Goal: Communication & Community: Participate in discussion

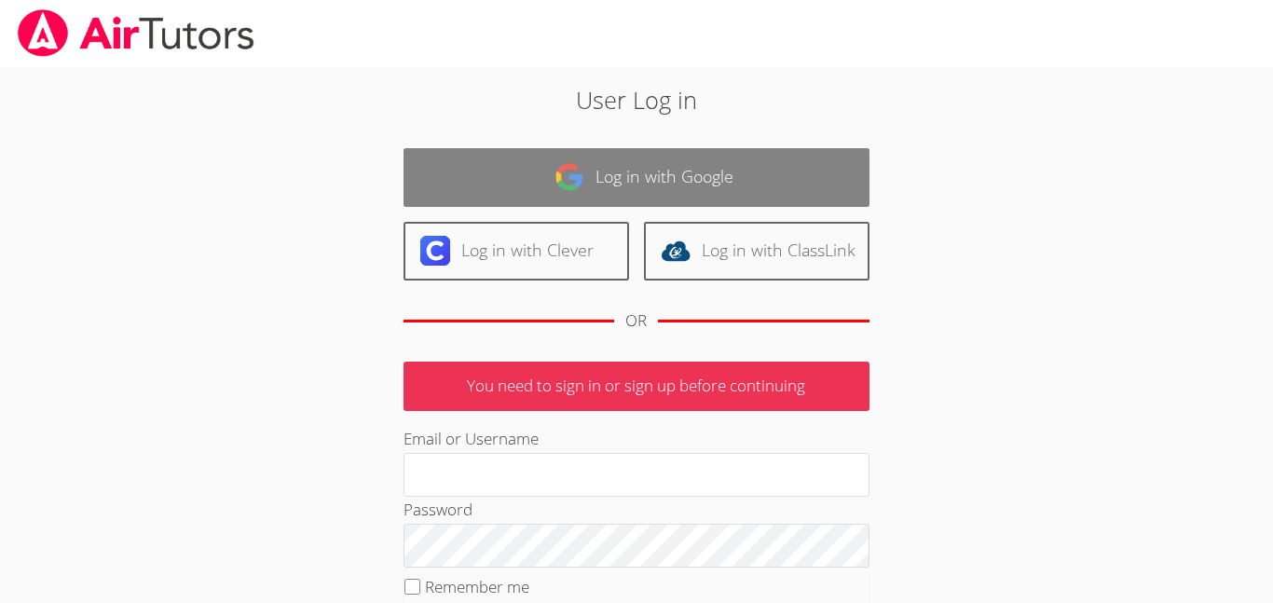
type input "[EMAIL_ADDRESS][PERSON_NAME][DOMAIN_NAME]"
click at [582, 191] on img at bounding box center [569, 177] width 30 height 30
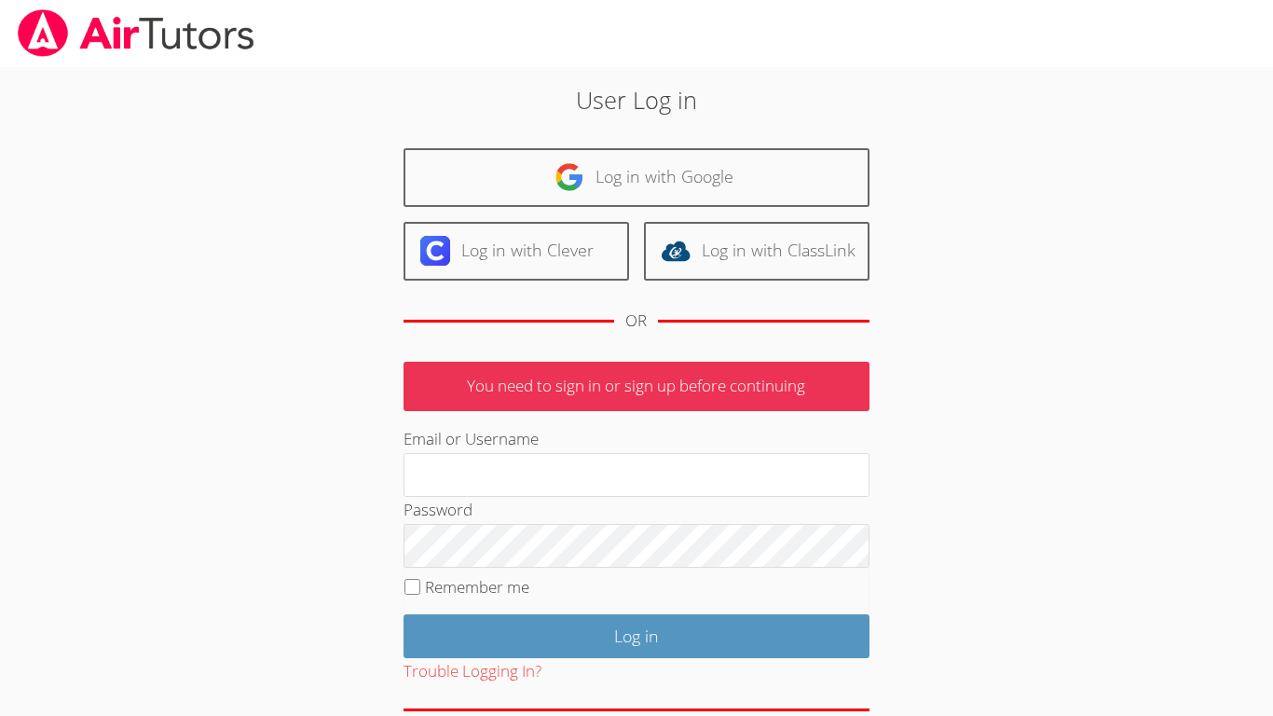
type input "Israel.Chavez-Ventura@d11.org"
click at [805, 208] on div "Log in with Google Log in with Clever Log in with ClassLink OR" at bounding box center [636, 247] width 466 height 198
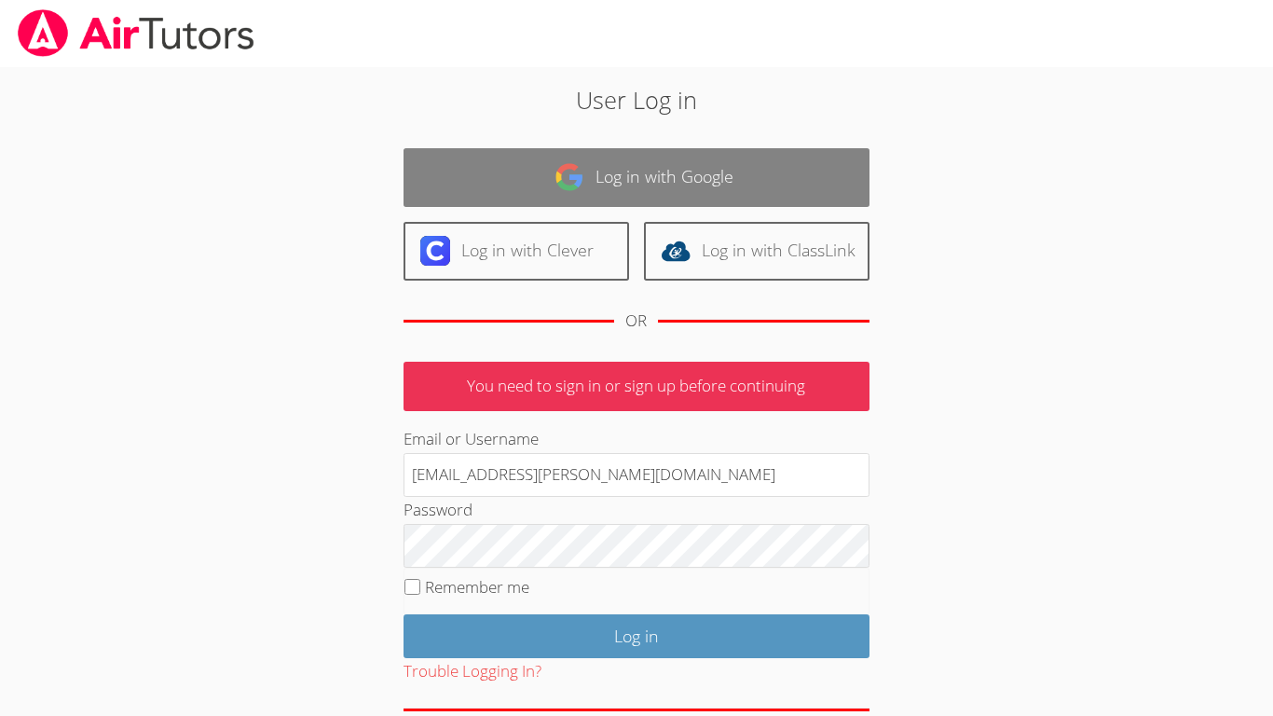
click at [808, 184] on link "Log in with Google" at bounding box center [636, 177] width 466 height 59
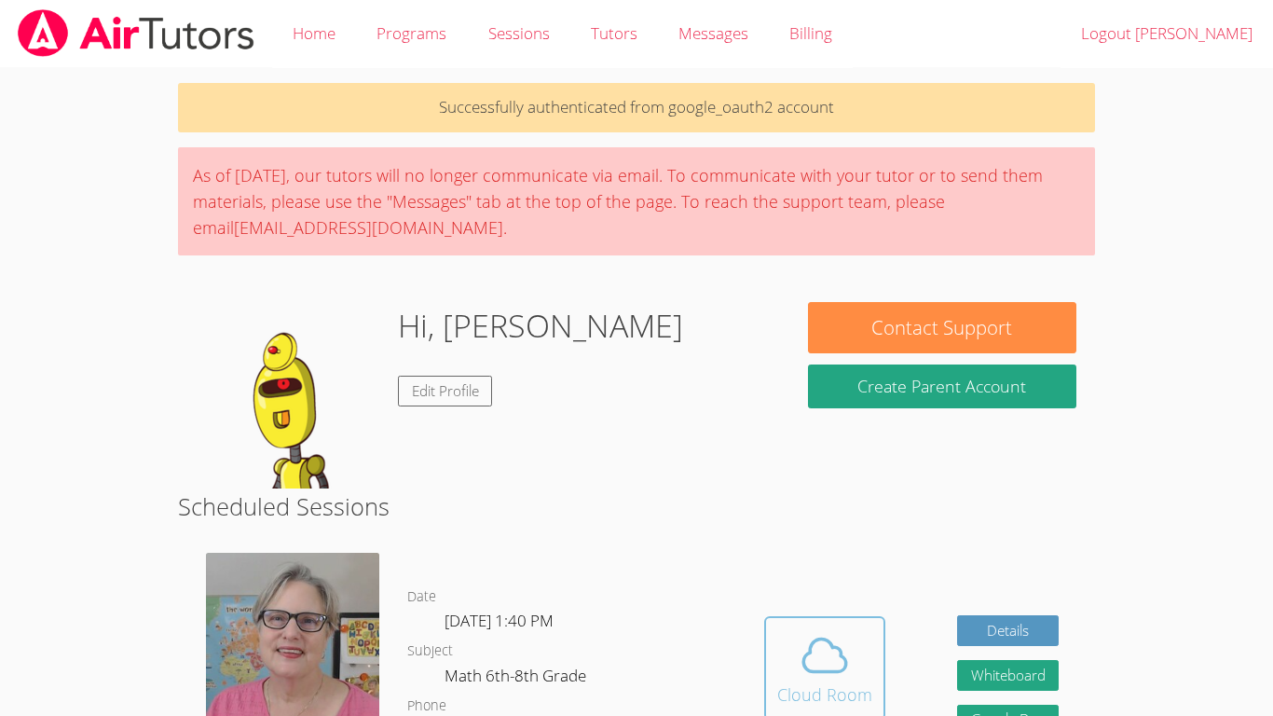
click at [833, 686] on div "Cloud Room" at bounding box center [824, 694] width 95 height 26
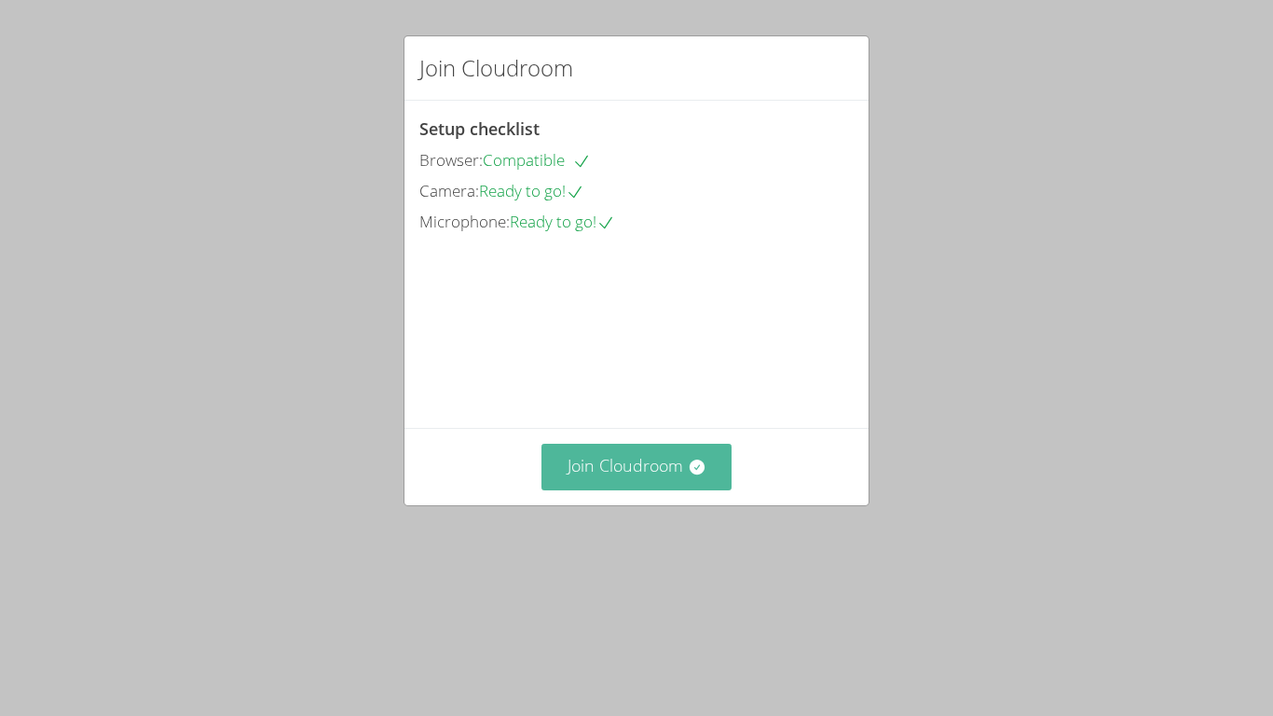
click at [595, 489] on button "Join Cloudroom" at bounding box center [636, 467] width 191 height 46
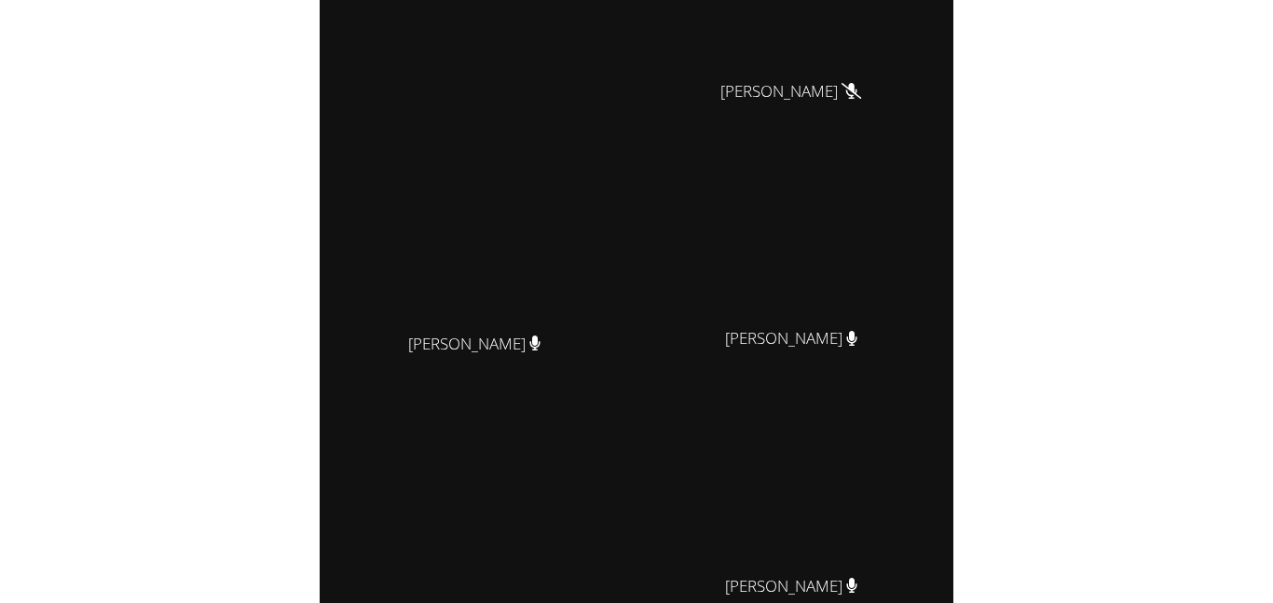
scroll to position [495, 0]
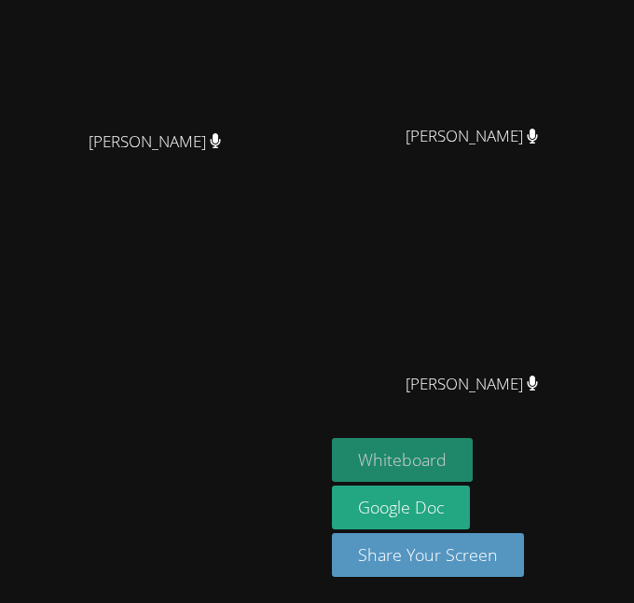
click at [447, 461] on button "Whiteboard" at bounding box center [402, 460] width 141 height 44
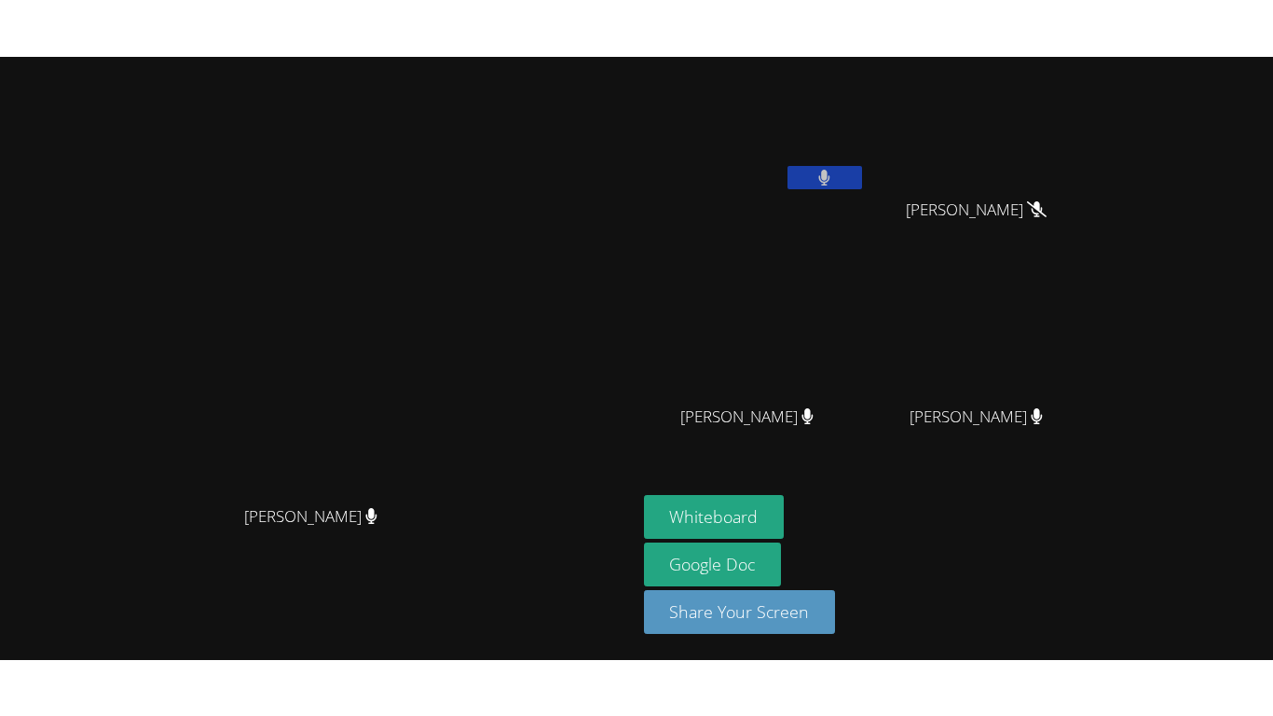
scroll to position [0, 0]
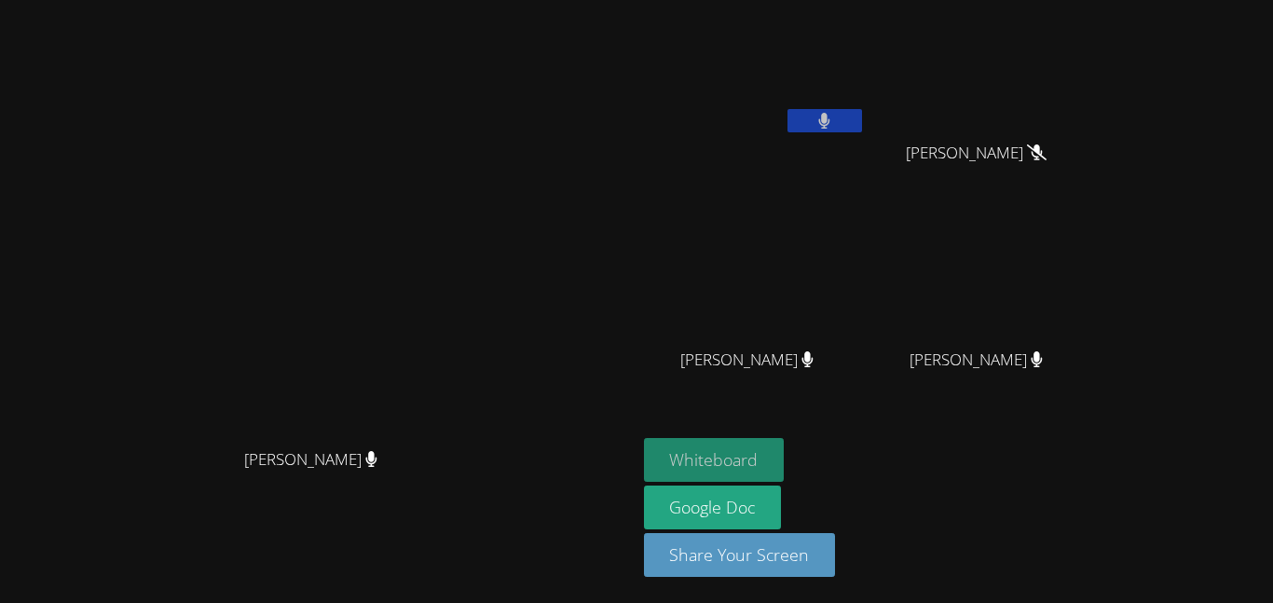
click at [785, 455] on button "Whiteboard" at bounding box center [714, 460] width 141 height 44
click at [458, 439] on video at bounding box center [318, 263] width 280 height 349
click at [785, 455] on button "Whiteboard" at bounding box center [714, 460] width 141 height 44
click at [785, 451] on button "Whiteboard" at bounding box center [714, 460] width 141 height 44
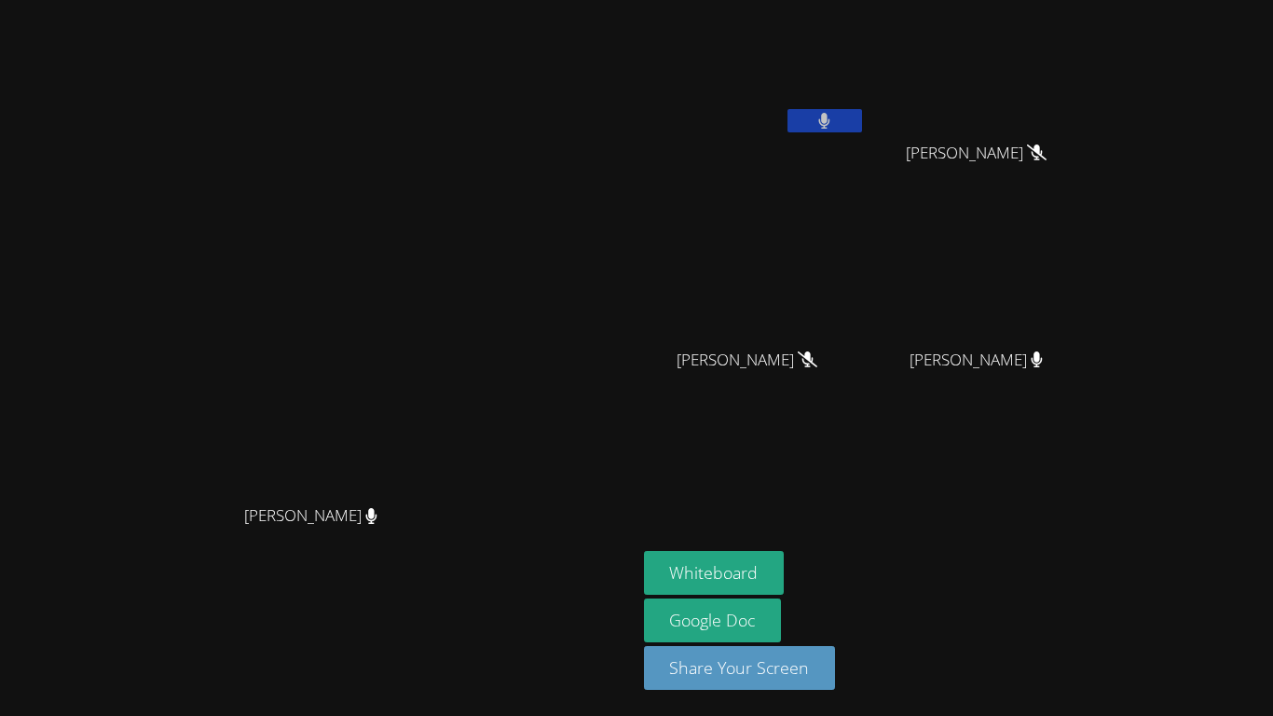
click at [458, 302] on video at bounding box center [318, 320] width 280 height 349
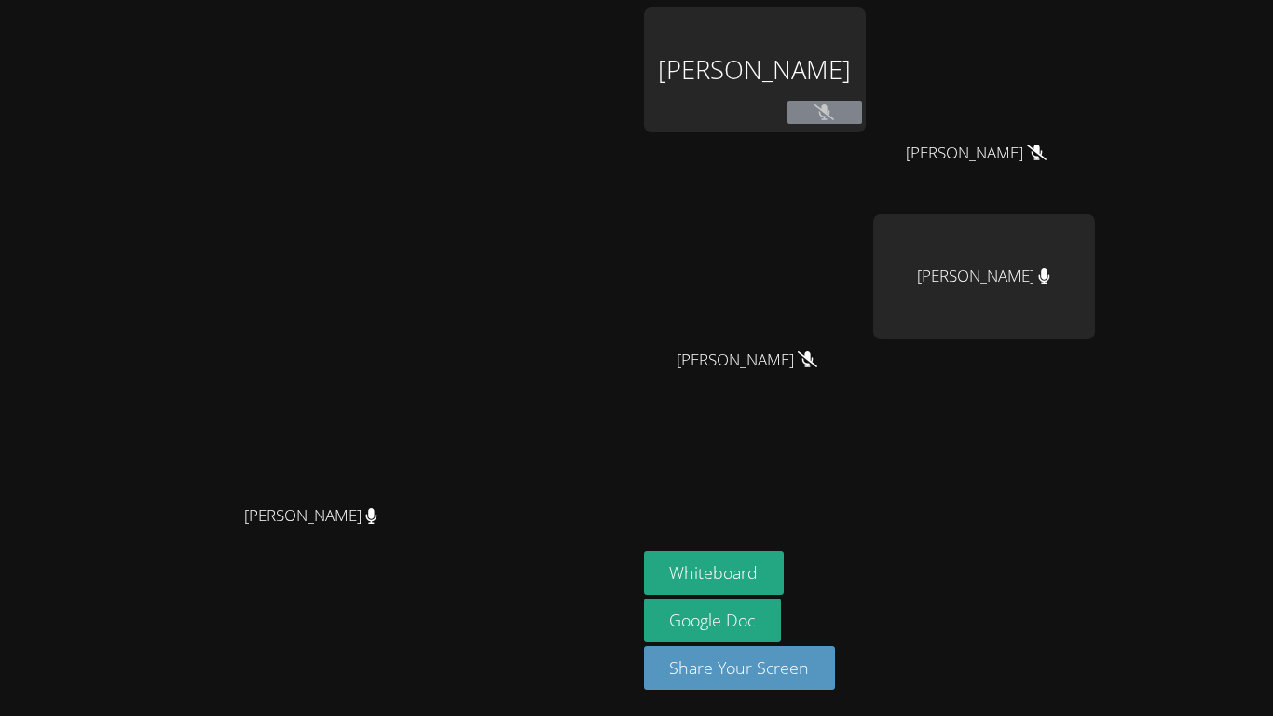
click at [854, 201] on div "Isreal Chavez-Ventura" at bounding box center [755, 106] width 222 height 199
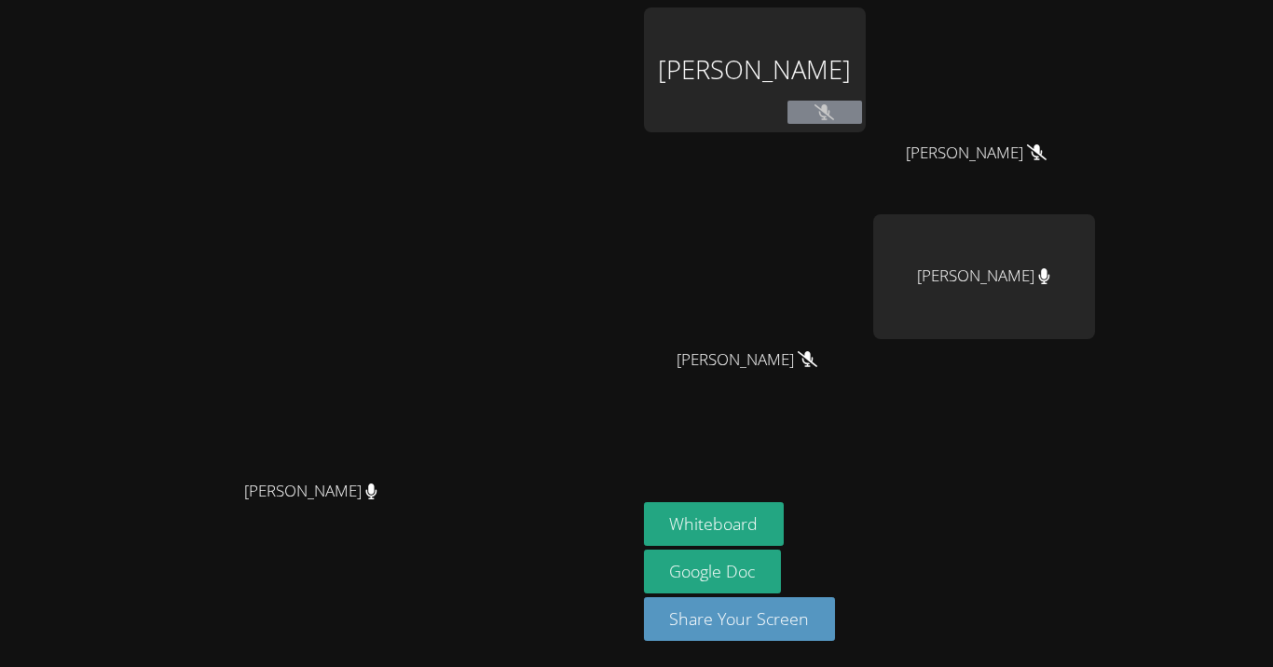
click at [862, 109] on button at bounding box center [824, 112] width 75 height 23
click at [866, 90] on div "[PERSON_NAME]" at bounding box center [755, 69] width 222 height 125
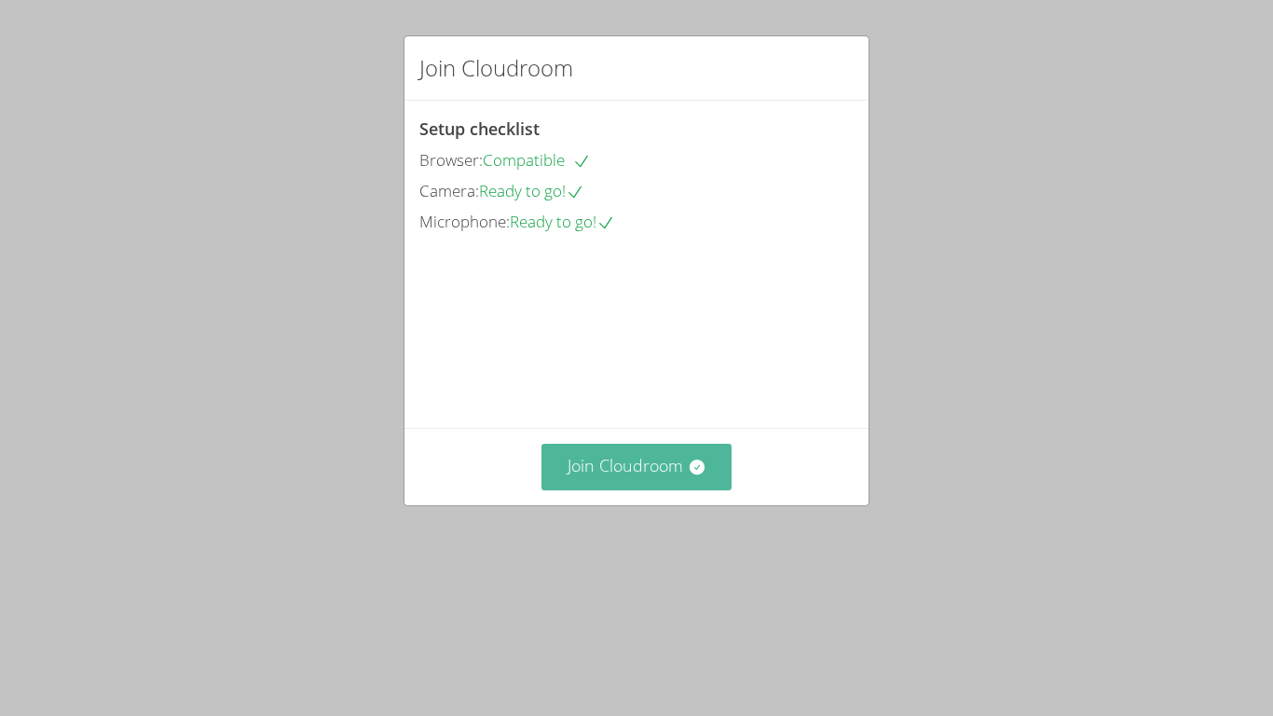
click at [695, 474] on icon at bounding box center [696, 466] width 15 height 15
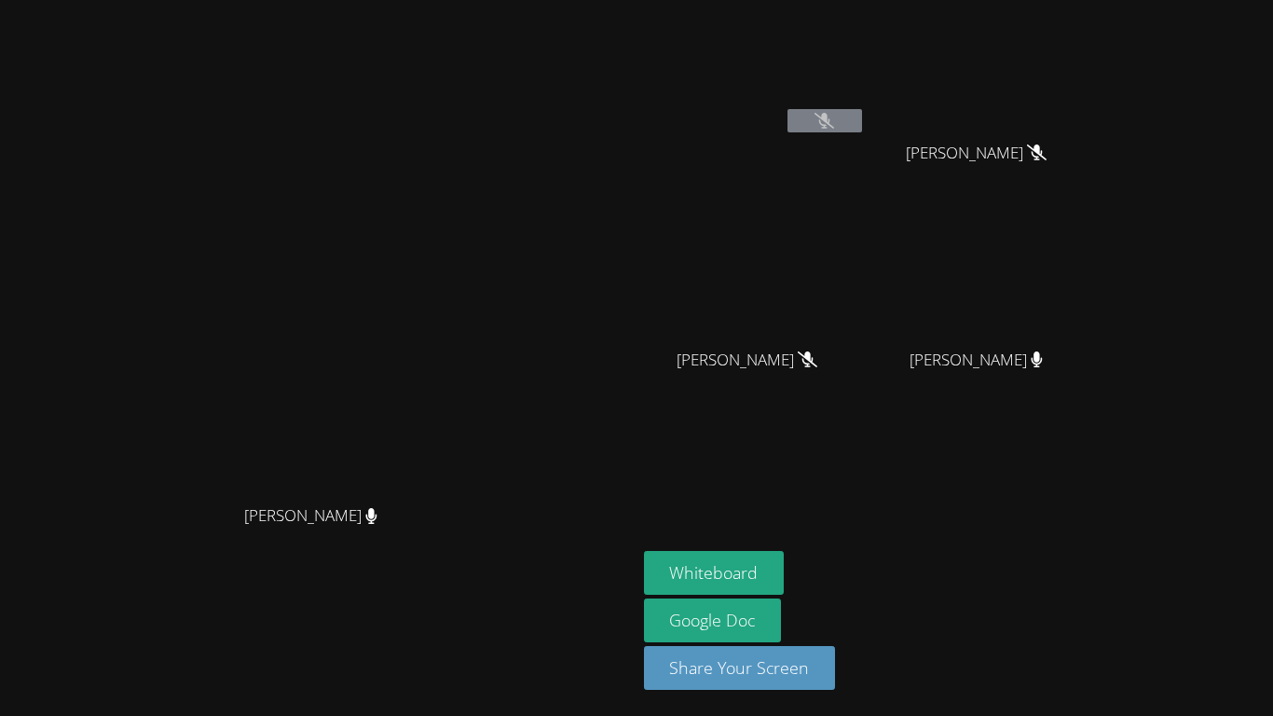
click at [862, 127] on button at bounding box center [824, 120] width 75 height 23
